Goal: Communication & Community: Answer question/provide support

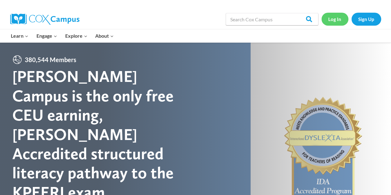
click at [333, 23] on link "Log In" at bounding box center [335, 19] width 27 height 13
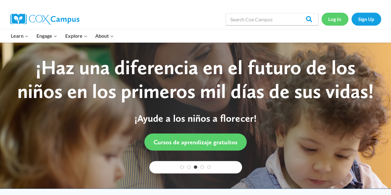
click at [335, 22] on link "Log In" at bounding box center [335, 19] width 27 height 13
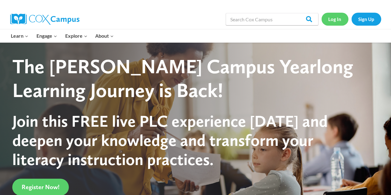
click at [335, 19] on link "Log In" at bounding box center [335, 19] width 27 height 13
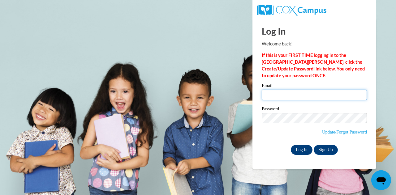
type input "[EMAIL_ADDRESS][DOMAIN_NAME]"
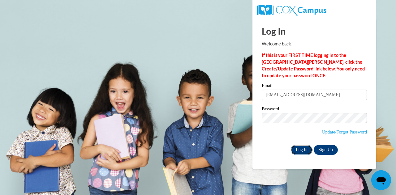
click at [299, 148] on input "Log In" at bounding box center [302, 150] width 22 height 10
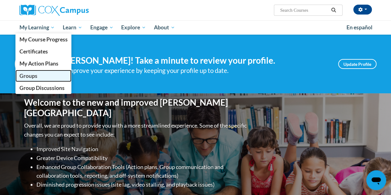
click at [29, 76] on span "Groups" at bounding box center [28, 76] width 18 height 6
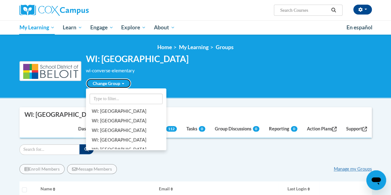
click at [125, 82] on link "Change Group" at bounding box center [108, 84] width 45 height 10
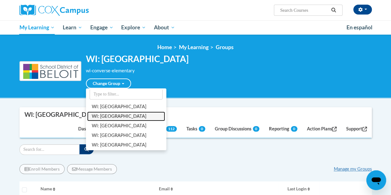
click at [116, 116] on link "WI: [PERSON_NAME][GEOGRAPHIC_DATA]" at bounding box center [126, 117] width 78 height 10
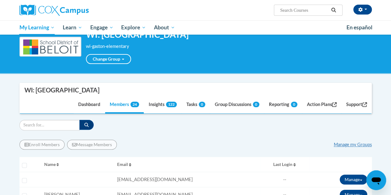
scroll to position [59, 0]
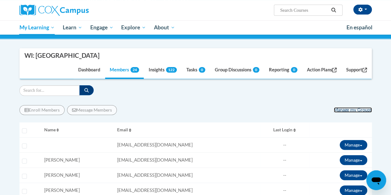
click at [343, 109] on link "Manage my Groups" at bounding box center [353, 109] width 38 height 5
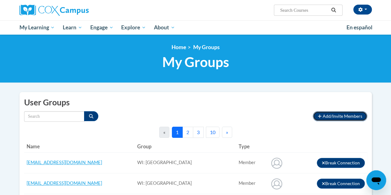
click at [328, 115] on span "Add/Invite Members" at bounding box center [343, 116] width 40 height 5
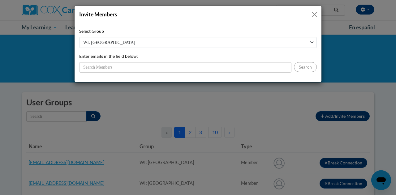
click at [306, 39] on select "WI: Robinson Elementary WI: Merrill Elementary WI: Todd Elementary WI: Converse…" at bounding box center [198, 42] width 238 height 11
select select "17998970-0000-0000-0000-000000000000"
click at [79, 37] on select "WI: Robinson Elementary WI: Merrill Elementary WI: Todd Elementary WI: Converse…" at bounding box center [198, 42] width 238 height 11
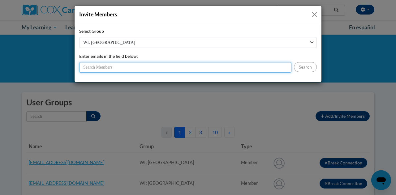
click at [170, 67] on input "Enter emails in the field below:" at bounding box center [185, 67] width 212 height 11
type input "t"
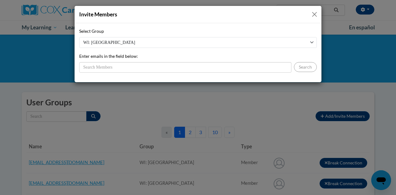
click at [316, 16] on button "Close" at bounding box center [315, 15] width 8 height 8
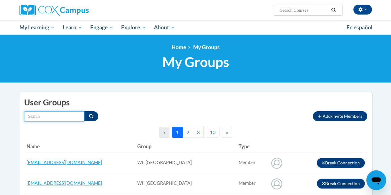
click at [74, 117] on input "Search by name" at bounding box center [54, 116] width 60 height 11
type input "tina"
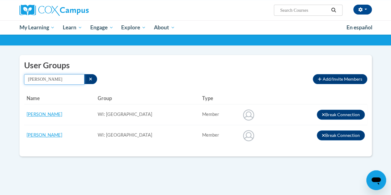
scroll to position [37, 0]
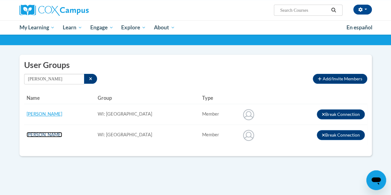
click at [40, 135] on link "Tina Piccione" at bounding box center [45, 134] width 36 height 5
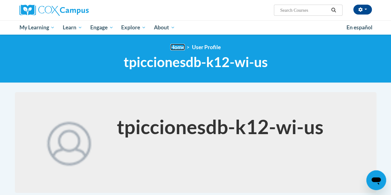
click at [179, 47] on link "Home" at bounding box center [177, 47] width 15 height 6
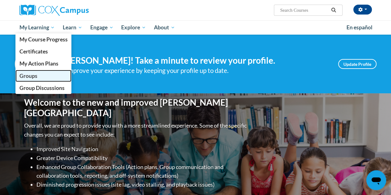
click at [27, 75] on span "Groups" at bounding box center [28, 76] width 18 height 6
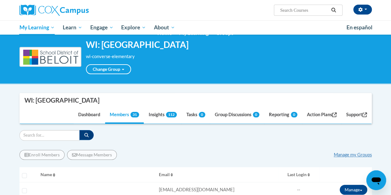
scroll to position [14, 0]
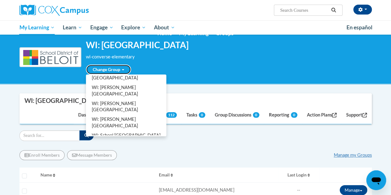
click at [120, 68] on link "Change Group" at bounding box center [108, 70] width 45 height 10
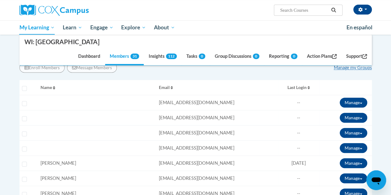
scroll to position [101, 0]
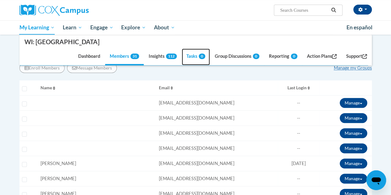
click at [184, 58] on link "Tasks 0" at bounding box center [196, 57] width 28 height 17
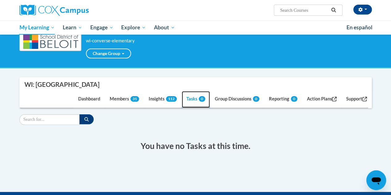
scroll to position [30, 0]
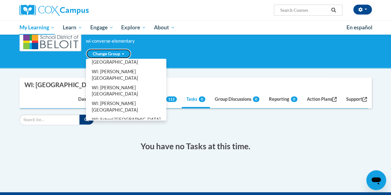
click at [121, 52] on link "Change Group" at bounding box center [108, 54] width 45 height 10
click at [124, 54] on span at bounding box center [123, 54] width 2 height 1
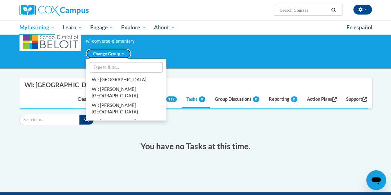
scroll to position [1, 0]
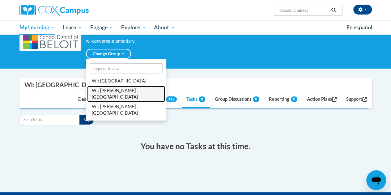
click at [118, 91] on link "WI: [PERSON_NAME][GEOGRAPHIC_DATA]" at bounding box center [126, 94] width 78 height 16
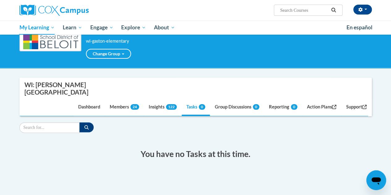
click at [260, 46] on div "WI: [PERSON_NAME][GEOGRAPHIC_DATA] wi-[PERSON_NAME]-elementary Change Group WI:…" at bounding box center [195, 41] width 353 height 35
click at [35, 123] on input "Search" at bounding box center [49, 128] width 60 height 11
type input "picc"
click at [108, 101] on link "Members 24" at bounding box center [124, 107] width 39 height 17
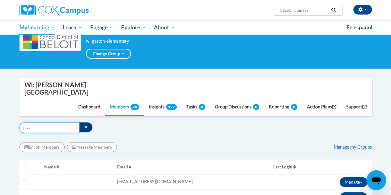
click at [62, 123] on input "picc" at bounding box center [49, 128] width 60 height 11
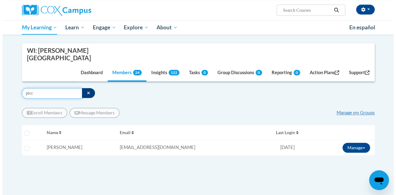
scroll to position [70, 0]
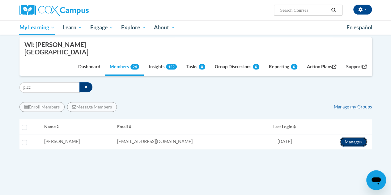
click at [358, 137] on button "Manage" at bounding box center [354, 142] width 28 height 10
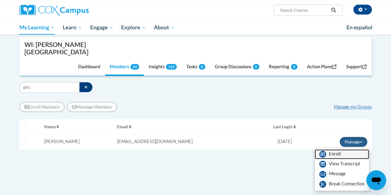
click at [345, 149] on link "Enroll" at bounding box center [342, 154] width 54 height 10
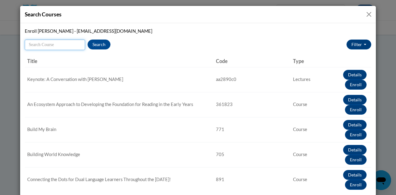
click at [54, 45] on input "Search" at bounding box center [55, 45] width 60 height 11
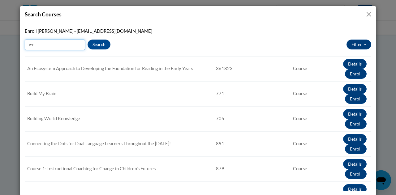
type input "w"
type input "writing"
click at [96, 42] on button "Search" at bounding box center [99, 45] width 23 height 10
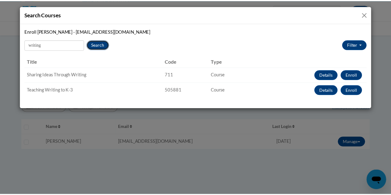
scroll to position [0, 0]
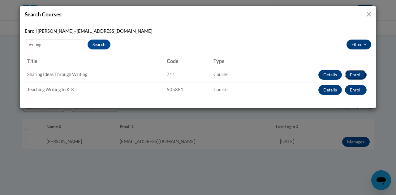
click at [357, 75] on button "Enroll" at bounding box center [356, 75] width 22 height 10
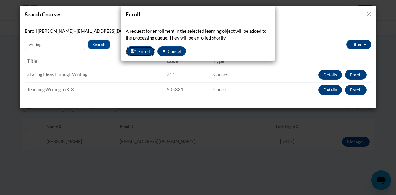
click at [132, 50] on icon "button" at bounding box center [134, 51] width 6 height 4
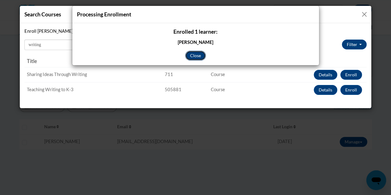
click at [194, 55] on button "Close" at bounding box center [195, 56] width 21 height 10
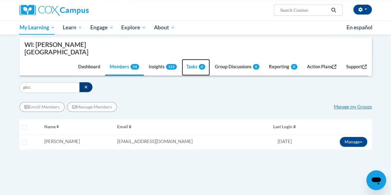
click at [194, 59] on link "Tasks 0" at bounding box center [196, 67] width 28 height 17
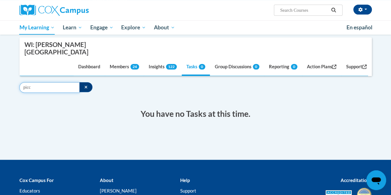
click at [49, 82] on input "picc" at bounding box center [49, 87] width 60 height 11
type input "p"
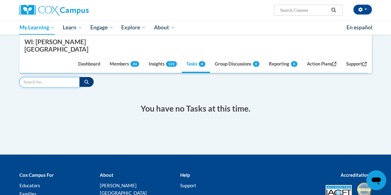
scroll to position [75, 0]
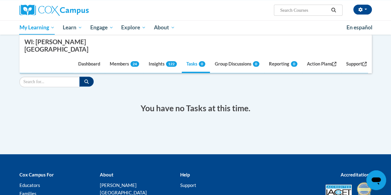
click at [114, 77] on div "Filter" at bounding box center [195, 82] width 353 height 11
click at [64, 77] on input "Search" at bounding box center [49, 82] width 60 height 11
